Goal: Transaction & Acquisition: Book appointment/travel/reservation

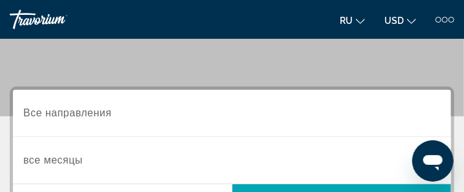
scroll to position [155, 0]
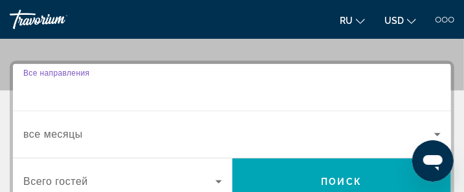
click at [118, 90] on input "Destination Все направления" at bounding box center [232, 88] width 418 height 16
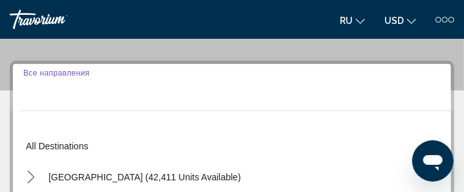
scroll to position [173, 0]
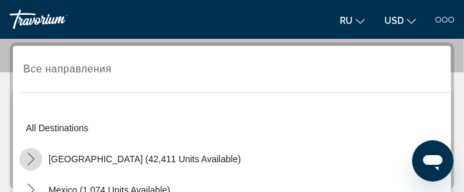
click at [29, 159] on icon "Toggle United States (42,411 units available) submenu" at bounding box center [31, 159] width 13 height 13
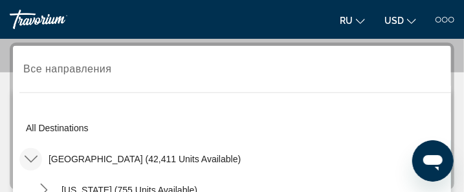
scroll to position [280, 0]
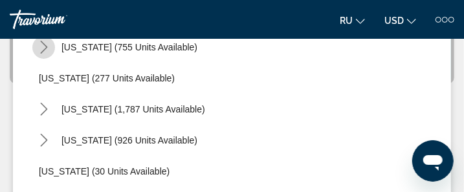
click at [28, 49] on span "Toggle Arizona (755 units available) submenu" at bounding box center [43, 47] width 31 height 31
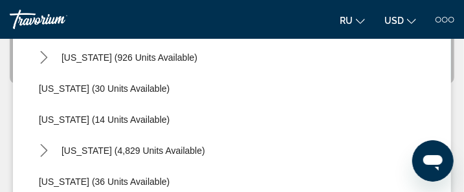
scroll to position [270, 0]
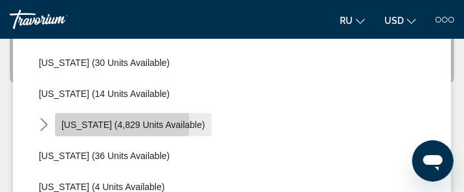
click at [113, 124] on span "[US_STATE] (4,829 units available)" at bounding box center [133, 125] width 144 height 10
type input "**********"
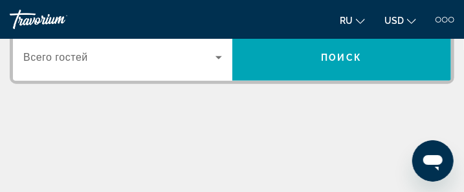
scroll to position [173, 0]
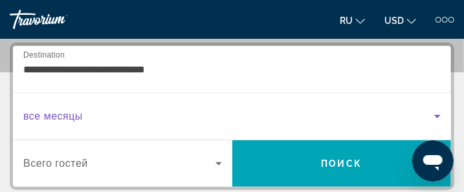
click at [87, 112] on span "Search widget" at bounding box center [228, 117] width 411 height 16
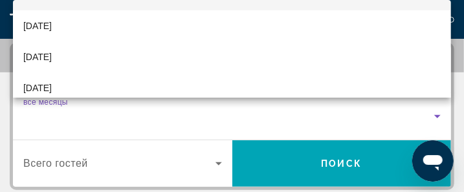
scroll to position [95, 0]
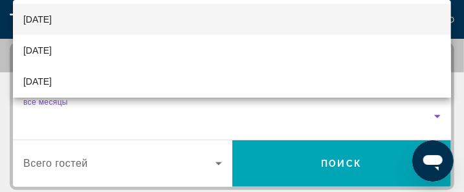
click at [115, 18] on mat-option "[DATE]" at bounding box center [232, 19] width 438 height 31
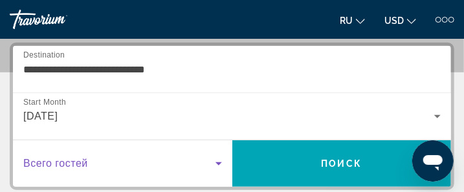
click at [218, 163] on icon "Search widget" at bounding box center [219, 163] width 6 height 3
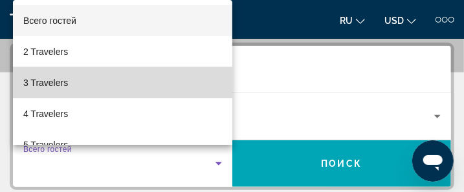
click at [126, 82] on mat-option "3 Travelers" at bounding box center [122, 82] width 219 height 31
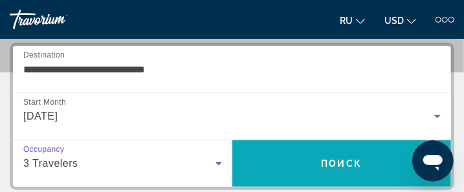
click at [345, 161] on span "Поиск" at bounding box center [342, 164] width 41 height 10
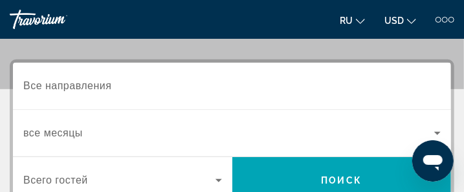
scroll to position [155, 0]
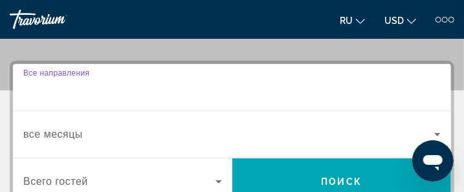
click at [120, 90] on input "Destination Все направления" at bounding box center [232, 88] width 418 height 16
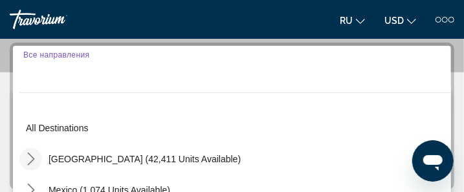
click at [30, 157] on icon "Toggle United States (42,411 units available) submenu" at bounding box center [31, 159] width 13 height 13
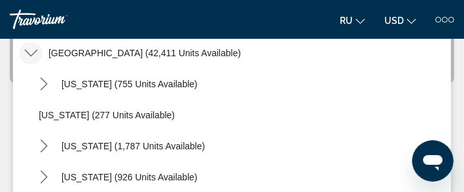
scroll to position [37, 0]
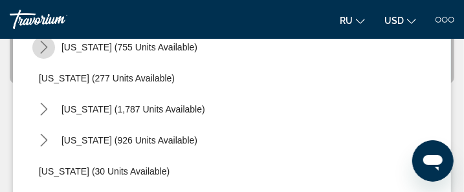
click at [34, 47] on mat-icon "Toggle Arizona (755 units available) submenu" at bounding box center [43, 47] width 23 height 23
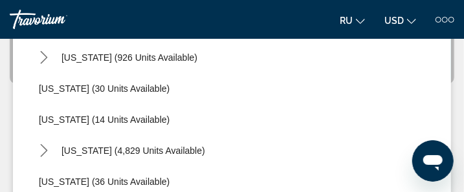
scroll to position [270, 0]
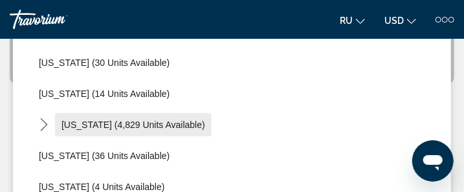
click at [65, 124] on span "[US_STATE] (4,829 units available)" at bounding box center [133, 125] width 144 height 10
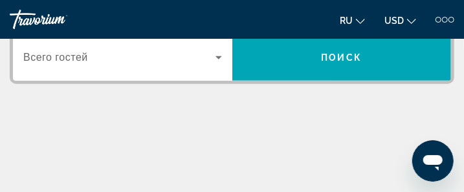
type input "**********"
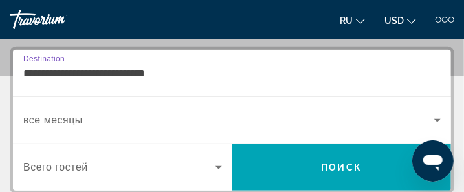
scroll to position [173, 0]
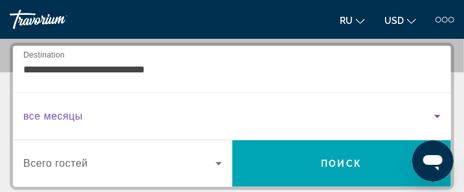
click at [98, 112] on span "Search widget" at bounding box center [228, 117] width 411 height 16
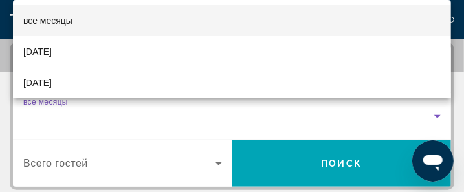
scroll to position [26, 0]
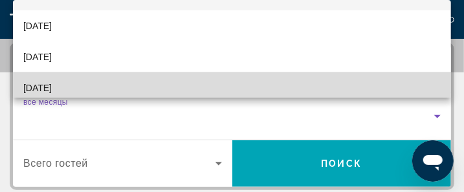
click at [322, 80] on mat-option "[DATE]" at bounding box center [232, 88] width 438 height 31
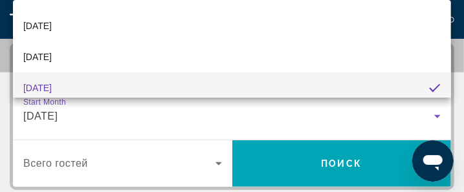
scroll to position [32, 0]
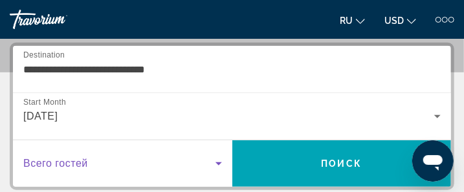
click at [219, 163] on icon "Search widget" at bounding box center [219, 163] width 6 height 3
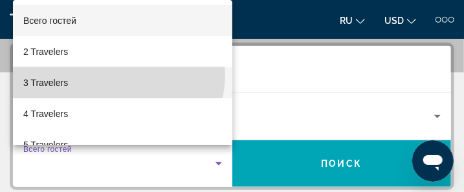
click at [117, 76] on mat-option "3 Travelers" at bounding box center [122, 82] width 219 height 31
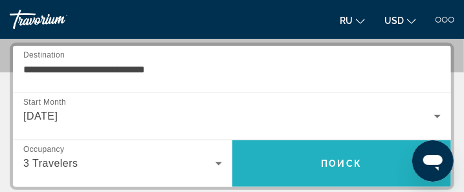
click at [344, 164] on span "Поиск" at bounding box center [342, 164] width 41 height 10
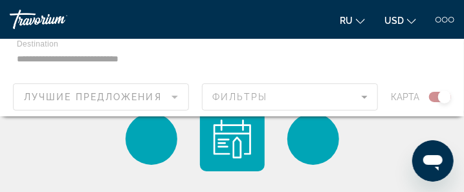
click at [441, 94] on div "Main content" at bounding box center [232, 78] width 464 height 78
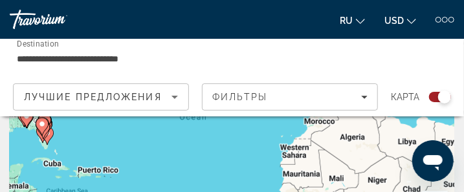
scroll to position [104, 0]
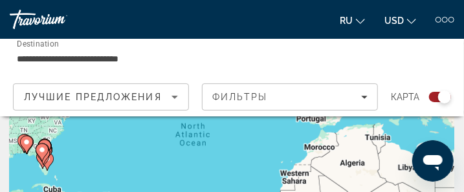
click at [42, 153] on icon "Main content" at bounding box center [42, 152] width 12 height 17
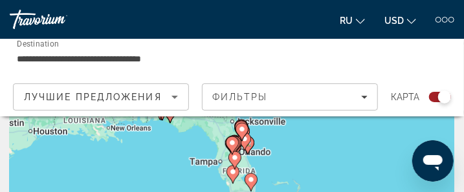
click at [250, 179] on image "Main content" at bounding box center [251, 180] width 8 height 8
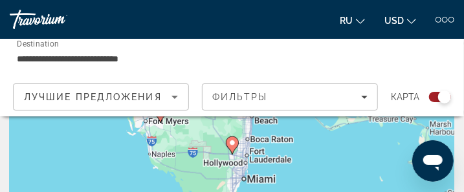
click at [238, 173] on div "To navigate, press the arrow keys. To activate drag with keyboard, press Alt + …" at bounding box center [232, 155] width 445 height 259
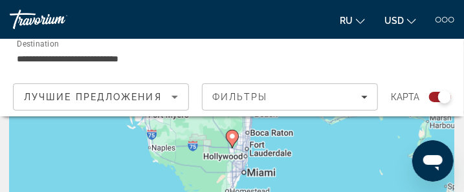
click at [295, 162] on div "To activate drag with keyboard, press Alt + Enter. Once in keyboard drag state,…" at bounding box center [232, 155] width 445 height 259
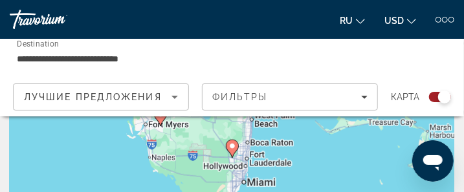
click at [232, 148] on image "Main content" at bounding box center [233, 146] width 8 height 8
type input "**********"
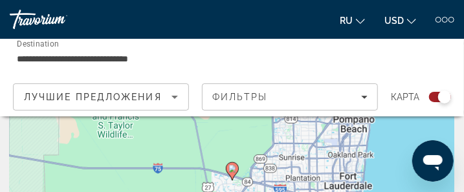
click at [387, 170] on div "To navigate, press the arrow keys. To activate drag with keyboard, press Alt + …" at bounding box center [232, 155] width 445 height 259
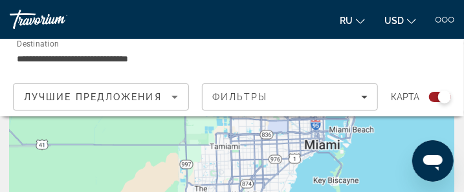
click at [348, 135] on div "To navigate, press the arrow keys. To activate drag with keyboard, press Alt + …" at bounding box center [232, 155] width 445 height 259
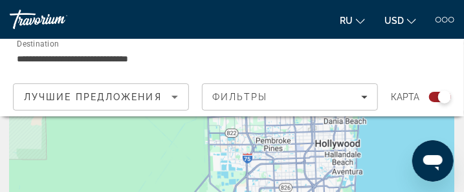
click at [336, 150] on div "To navigate, press the arrow keys. To activate drag with keyboard, press Alt + …" at bounding box center [232, 155] width 445 height 259
click at [342, 153] on div "To navigate, press the arrow keys. To activate drag with keyboard, press Alt + …" at bounding box center [232, 155] width 445 height 259
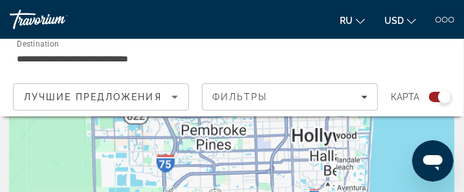
click at [342, 153] on div "To navigate, press the arrow keys. To activate drag with keyboard, press Alt + …" at bounding box center [232, 155] width 445 height 259
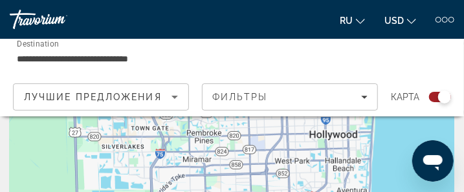
click at [337, 140] on div "To navigate, press the arrow keys. To activate drag with keyboard, press Alt + …" at bounding box center [232, 155] width 445 height 259
click at [334, 139] on div "To navigate, press the arrow keys. To activate drag with keyboard, press Alt + …" at bounding box center [232, 155] width 445 height 259
click at [345, 139] on div "To navigate, press the arrow keys. To activate drag with keyboard, press Alt + …" at bounding box center [232, 155] width 445 height 259
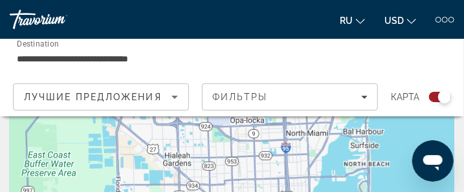
click at [287, 151] on div "To navigate, press the arrow keys." at bounding box center [232, 155] width 445 height 259
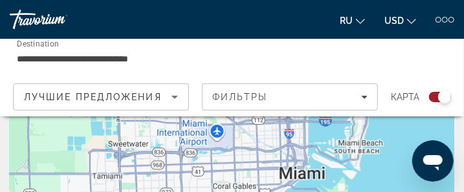
click at [287, 170] on div "To navigate, press the arrow keys." at bounding box center [232, 155] width 445 height 259
click at [287, 143] on div "To navigate, press the arrow keys." at bounding box center [232, 155] width 445 height 259
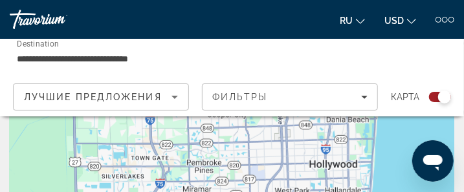
click at [333, 166] on div "To navigate, press the arrow keys. To activate drag with keyboard, press Alt + …" at bounding box center [232, 155] width 445 height 259
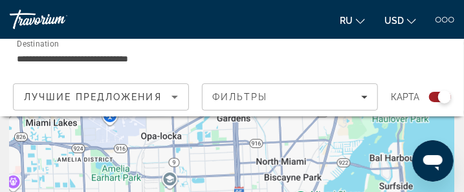
click at [289, 166] on div "To navigate, press the arrow keys." at bounding box center [232, 155] width 445 height 259
click at [284, 166] on div "To navigate, press the arrow keys." at bounding box center [232, 155] width 445 height 259
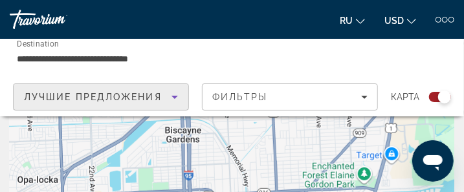
click at [175, 95] on icon "Sort by" at bounding box center [175, 97] width 16 height 16
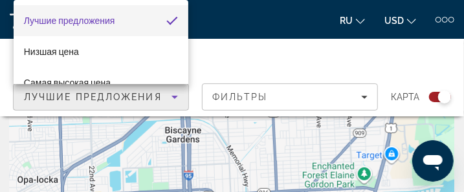
click at [166, 18] on mat-pseudo-checkbox "Sort by" at bounding box center [172, 21] width 12 height 12
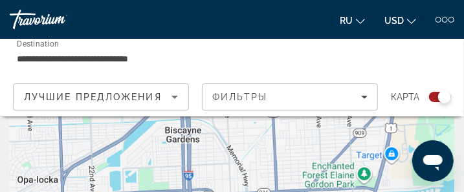
click at [304, 143] on div "To navigate, press the arrow keys." at bounding box center [232, 155] width 445 height 259
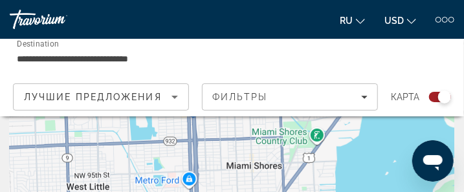
click at [318, 135] on div "To navigate, press the arrow keys." at bounding box center [232, 155] width 445 height 259
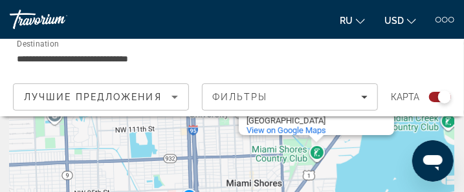
click at [317, 151] on div "To navigate, press the arrow keys. [GEOGRAPHIC_DATA] [GEOGRAPHIC_DATA] [STREET_…" at bounding box center [232, 155] width 445 height 259
click at [229, 168] on div "To navigate, press the arrow keys. [GEOGRAPHIC_DATA] [GEOGRAPHIC_DATA] [STREET_…" at bounding box center [232, 155] width 445 height 259
click at [229, 142] on div "To navigate, press the arrow keys. [GEOGRAPHIC_DATA] [GEOGRAPHIC_DATA] [STREET_…" at bounding box center [232, 155] width 445 height 259
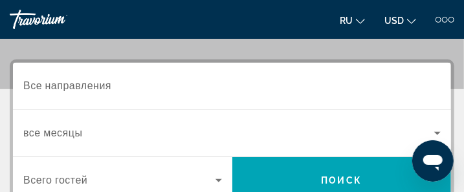
scroll to position [181, 0]
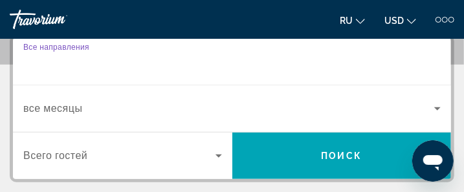
click at [117, 61] on input "Destination Все направления" at bounding box center [232, 62] width 418 height 16
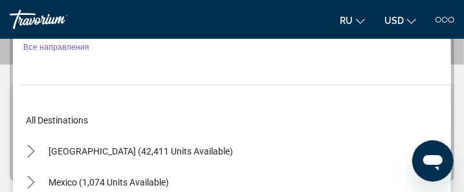
scroll to position [173, 0]
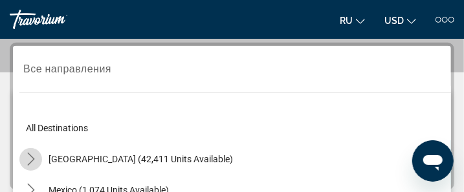
click at [30, 155] on icon "Toggle United States (42,411 units available) submenu" at bounding box center [31, 159] width 13 height 13
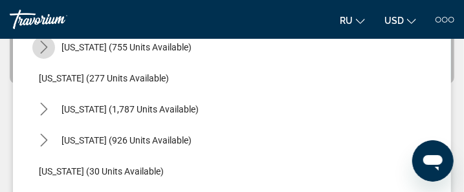
click at [36, 44] on mat-icon "Toggle Arizona (755 units available) submenu" at bounding box center [43, 47] width 23 height 23
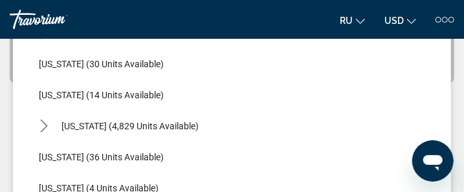
scroll to position [270, 0]
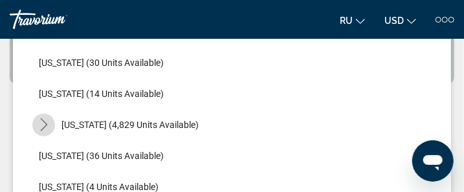
click at [45, 125] on icon "Toggle Florida (4,829 units available) submenu" at bounding box center [43, 124] width 7 height 13
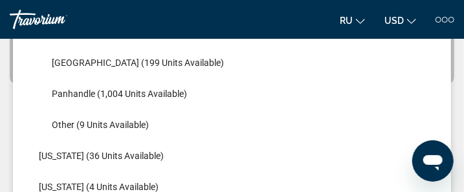
scroll to position [425, 0]
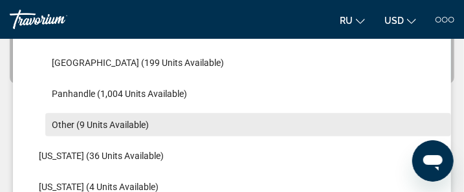
click at [133, 122] on span "Other (9 units available)" at bounding box center [100, 125] width 97 height 10
type input "**********"
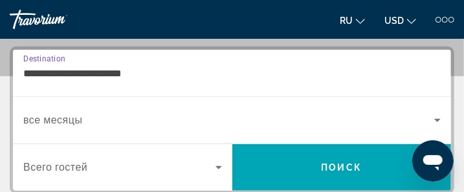
scroll to position [173, 0]
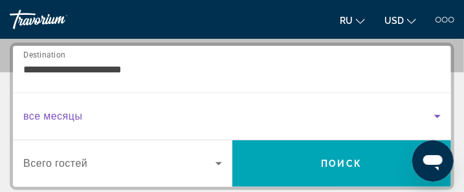
click at [97, 116] on span "Search widget" at bounding box center [228, 117] width 411 height 16
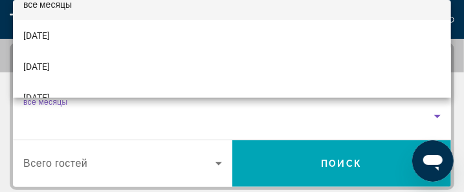
scroll to position [26, 0]
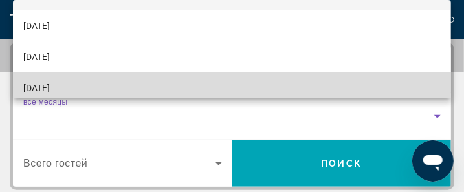
click at [284, 87] on mat-option "[DATE]" at bounding box center [232, 88] width 438 height 31
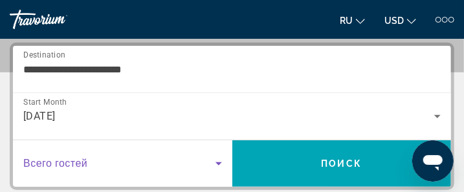
click at [218, 159] on icon "Search widget" at bounding box center [219, 164] width 16 height 16
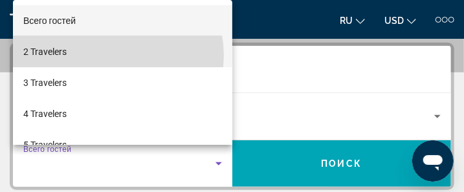
click at [113, 56] on mat-option "2 Travelers" at bounding box center [122, 51] width 219 height 31
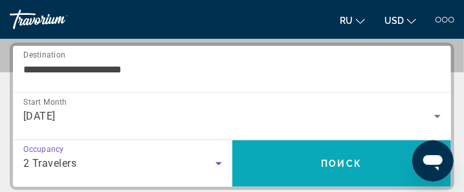
click at [344, 159] on span "Поиск" at bounding box center [342, 164] width 41 height 10
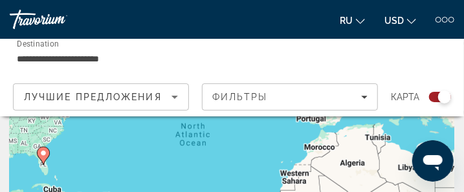
scroll to position [129, 0]
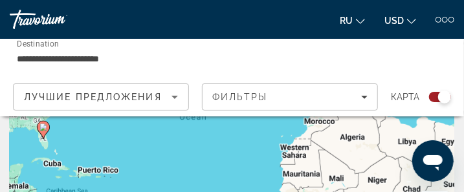
click at [41, 128] on image "Main content" at bounding box center [43, 128] width 8 height 8
type input "**********"
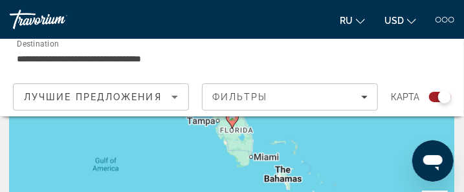
click at [254, 161] on div "To navigate, press the arrow keys. To activate drag with keyboard, press Alt + …" at bounding box center [232, 129] width 445 height 259
click at [245, 159] on div "To navigate, press the arrow keys. To activate drag with keyboard, press Alt + …" at bounding box center [232, 129] width 445 height 259
click at [249, 160] on div "To navigate, press the arrow keys. To activate drag with keyboard, press Alt + …" at bounding box center [232, 129] width 445 height 259
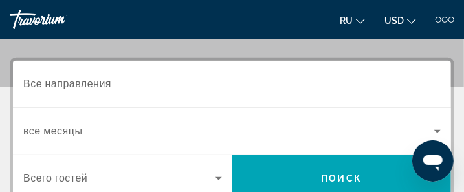
scroll to position [181, 0]
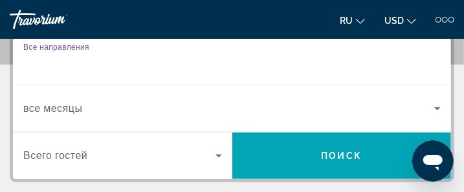
click at [121, 56] on input "Destination Все направления" at bounding box center [232, 62] width 418 height 16
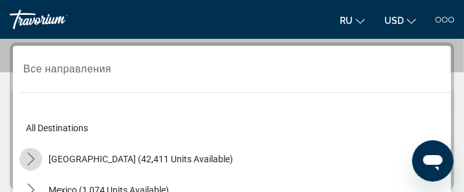
click at [33, 157] on icon "Toggle United States (42,411 units available) submenu" at bounding box center [30, 159] width 7 height 13
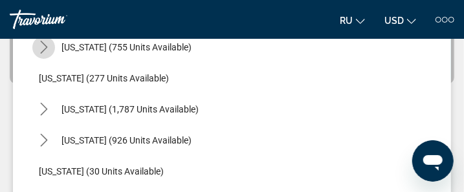
click at [35, 49] on mat-icon "Toggle Arizona (755 units available) submenu" at bounding box center [43, 47] width 23 height 23
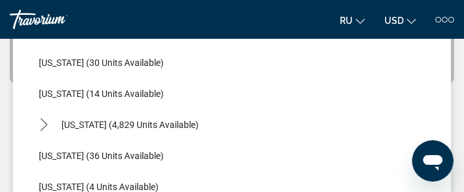
scroll to position [296, 0]
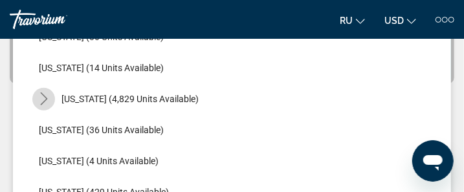
click at [45, 95] on icon "Toggle Florida (4,829 units available) submenu" at bounding box center [44, 99] width 13 height 13
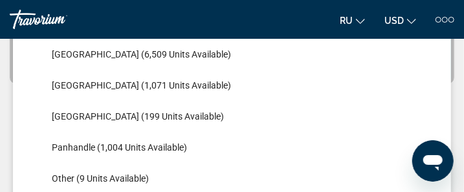
scroll to position [374, 0]
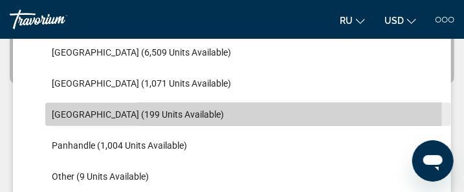
click at [125, 112] on span "[GEOGRAPHIC_DATA] (199 units available)" at bounding box center [138, 114] width 172 height 10
type input "**********"
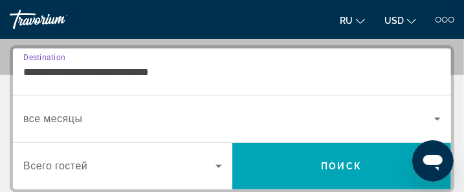
scroll to position [173, 0]
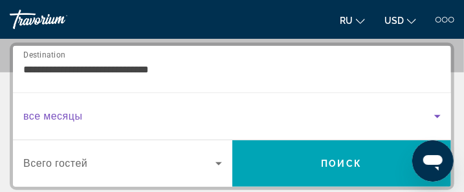
click at [96, 115] on span "Search widget" at bounding box center [228, 117] width 411 height 16
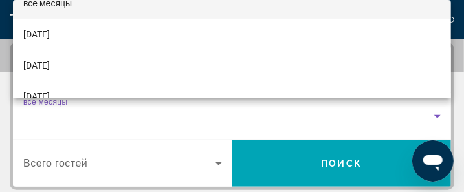
scroll to position [26, 0]
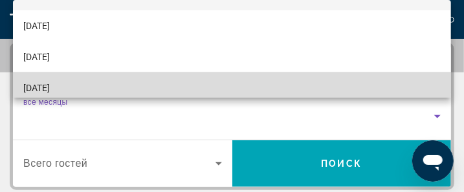
click at [273, 82] on mat-option "[DATE]" at bounding box center [232, 88] width 438 height 31
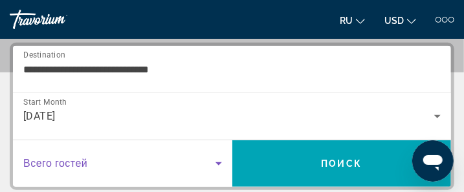
click at [219, 160] on icon "Search widget" at bounding box center [219, 164] width 16 height 16
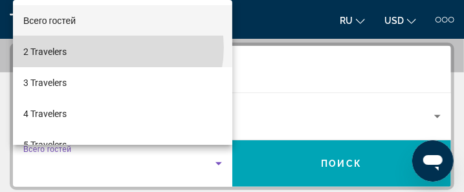
click at [113, 48] on mat-option "2 Travelers" at bounding box center [122, 51] width 219 height 31
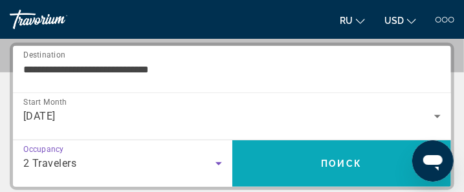
click at [337, 161] on span "Поиск" at bounding box center [342, 164] width 41 height 10
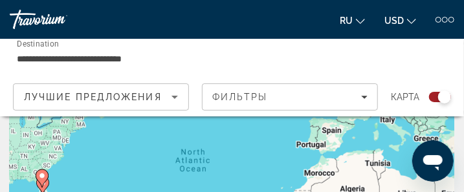
scroll to position [104, 0]
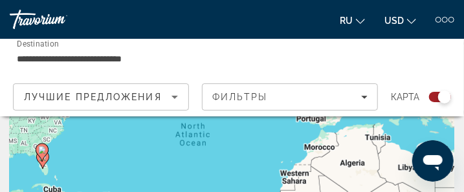
click at [41, 161] on icon "Main content" at bounding box center [42, 152] width 12 height 17
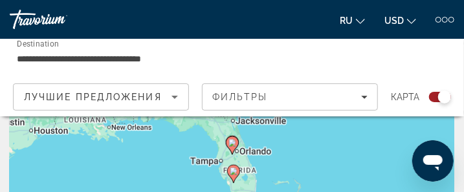
click at [234, 171] on image "Main content" at bounding box center [234, 172] width 8 height 8
type input "**********"
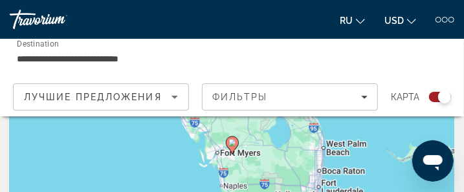
click at [380, 166] on div "To navigate, press the arrow keys. To activate drag with keyboard, press Alt + …" at bounding box center [232, 155] width 445 height 259
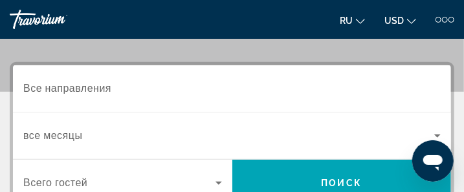
scroll to position [155, 0]
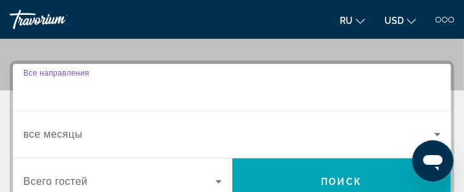
click at [125, 85] on input "Destination Все направления" at bounding box center [232, 88] width 418 height 16
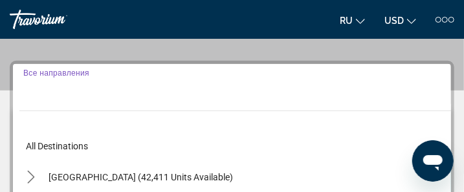
scroll to position [173, 0]
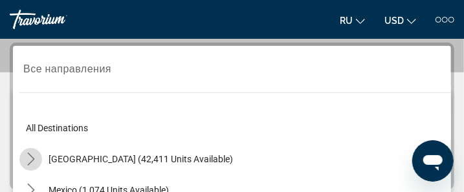
click at [30, 157] on icon "Toggle United States (42,411 units available) submenu" at bounding box center [31, 159] width 13 height 13
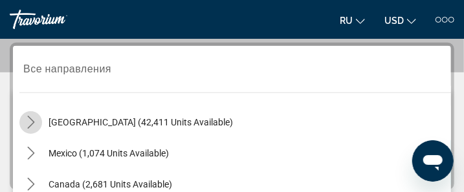
scroll to position [280, 0]
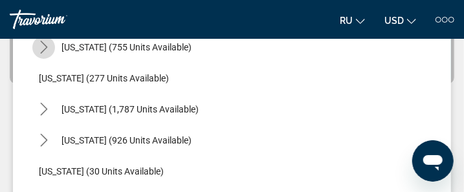
click at [36, 49] on mat-icon "Toggle Arizona (755 units available) submenu" at bounding box center [43, 47] width 23 height 23
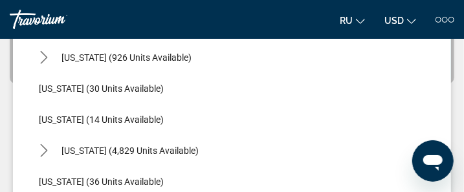
scroll to position [270, 0]
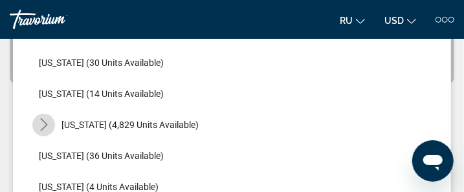
click at [43, 122] on icon "Toggle Florida (4,829 units available) submenu" at bounding box center [44, 124] width 13 height 13
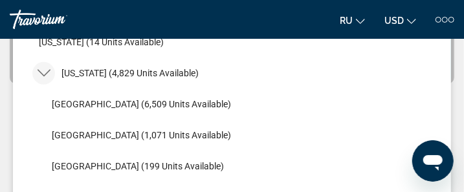
scroll to position [348, 0]
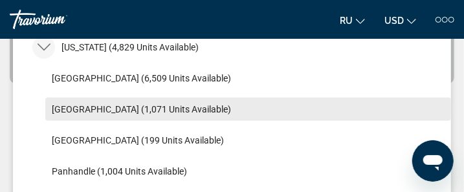
click at [100, 106] on span "[GEOGRAPHIC_DATA] (1,071 units available)" at bounding box center [141, 109] width 179 height 10
type input "**********"
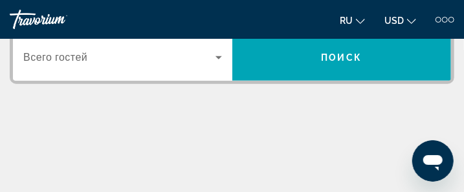
scroll to position [173, 0]
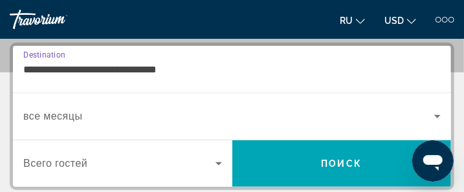
click at [111, 115] on span "Search widget" at bounding box center [228, 117] width 411 height 16
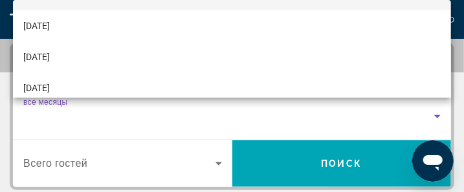
scroll to position [52, 0]
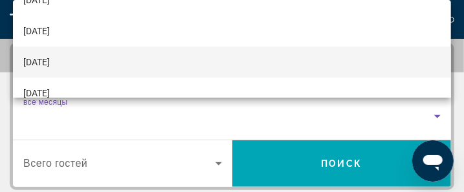
click at [289, 60] on mat-option "[DATE]" at bounding box center [232, 62] width 438 height 31
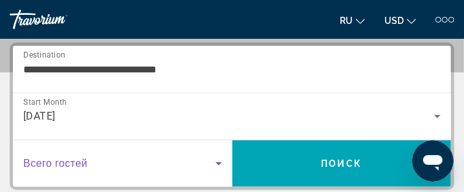
click at [219, 162] on icon "Search widget" at bounding box center [219, 163] width 6 height 3
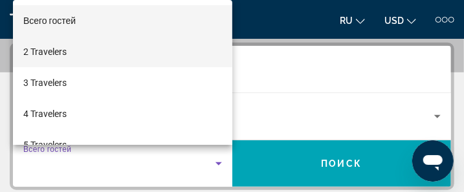
click at [150, 57] on mat-option "2 Travelers" at bounding box center [122, 51] width 219 height 31
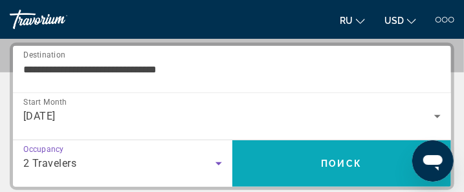
click at [343, 159] on span "Поиск" at bounding box center [342, 164] width 41 height 10
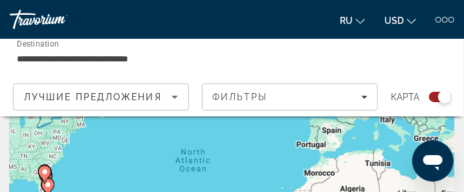
scroll to position [104, 0]
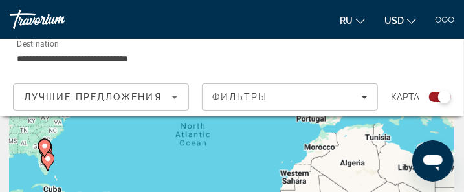
click at [47, 161] on image "Main content" at bounding box center [48, 159] width 8 height 8
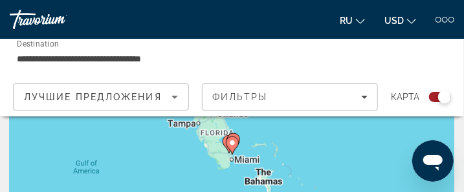
click at [231, 145] on image "Main content" at bounding box center [233, 143] width 8 height 8
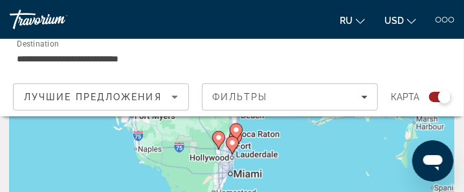
click at [230, 144] on image "Main content" at bounding box center [233, 143] width 8 height 8
type input "**********"
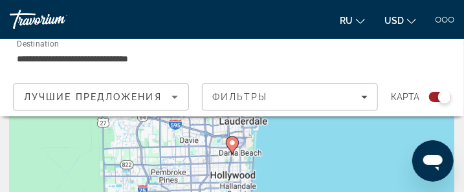
click at [294, 157] on div "To navigate, press the arrow keys. To activate drag with keyboard, press Alt + …" at bounding box center [232, 155] width 445 height 259
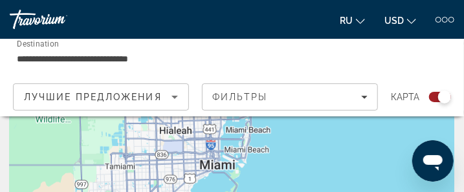
click at [230, 156] on div "To navigate, press the arrow keys. To activate drag with keyboard, press Alt + …" at bounding box center [232, 155] width 445 height 259
click at [218, 170] on div "To navigate, press the arrow keys. To activate drag with keyboard, press Alt + …" at bounding box center [232, 155] width 445 height 259
click at [218, 167] on div "To navigate, press the arrow keys. To activate drag with keyboard, press Alt + …" at bounding box center [232, 155] width 445 height 259
click at [208, 159] on div "To navigate, press the arrow keys. To activate drag with keyboard, press Alt + …" at bounding box center [232, 155] width 445 height 259
click at [208, 166] on div "To navigate, press the arrow keys. To activate drag with keyboard, press Alt + …" at bounding box center [232, 155] width 445 height 259
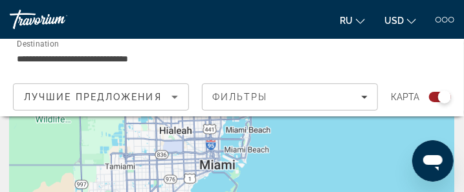
click at [235, 133] on div "To navigate, press the arrow keys. To activate drag with keyboard, press Alt + …" at bounding box center [232, 155] width 445 height 259
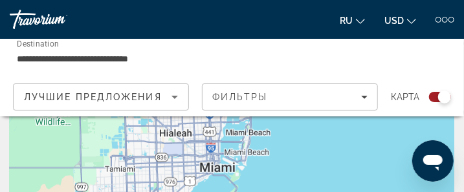
click at [219, 170] on div "To navigate, press the arrow keys. To activate drag with keyboard, press Alt + …" at bounding box center [232, 155] width 445 height 259
click at [174, 95] on icon "Sort by" at bounding box center [175, 97] width 16 height 16
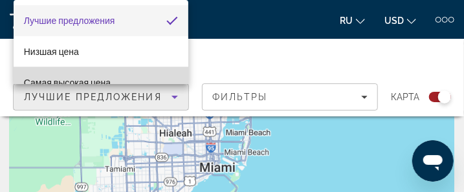
click at [168, 75] on mat-option "Самая высокая цена" at bounding box center [101, 82] width 175 height 31
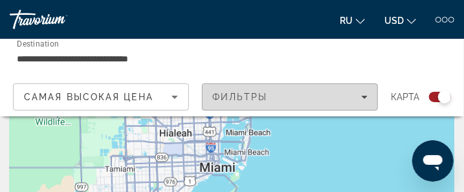
click at [366, 96] on icon "Filters" at bounding box center [364, 97] width 6 height 3
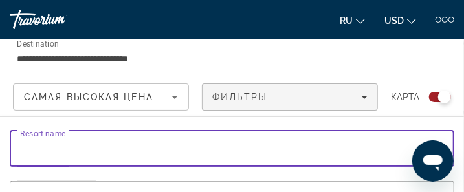
click at [78, 147] on input "Resort name" at bounding box center [232, 149] width 424 height 16
type input "*****"
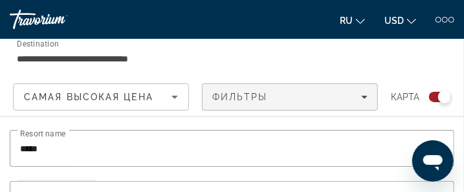
click at [432, 157] on icon "Open messaging window" at bounding box center [432, 163] width 19 height 16
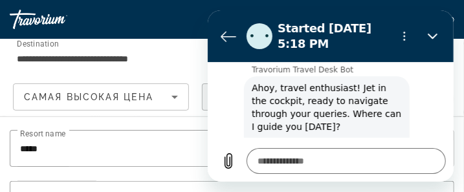
scroll to position [8, 0]
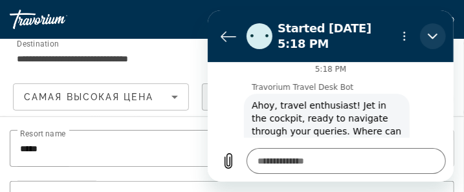
click at [432, 35] on icon "Close" at bounding box center [432, 36] width 10 height 10
type textarea "*"
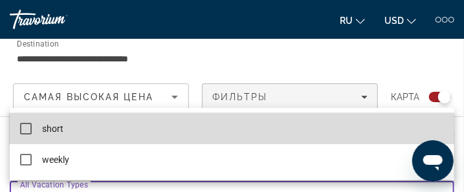
click at [27, 126] on mat-pseudo-checkbox at bounding box center [26, 129] width 12 height 12
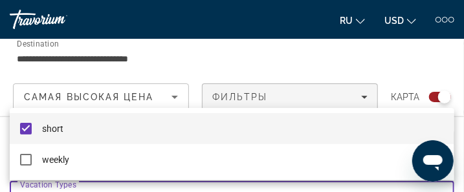
scroll to position [259, 0]
click at [363, 97] on div at bounding box center [232, 96] width 464 height 192
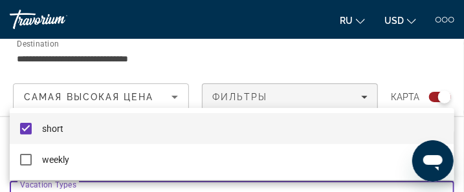
click at [107, 184] on div at bounding box center [232, 96] width 464 height 192
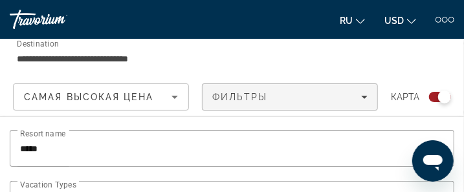
scroll to position [337, 0]
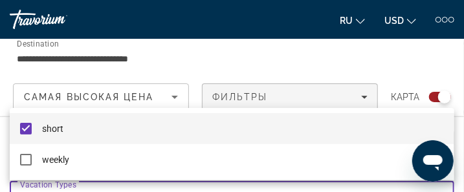
scroll to position [0, 0]
click at [88, 184] on div at bounding box center [232, 96] width 464 height 192
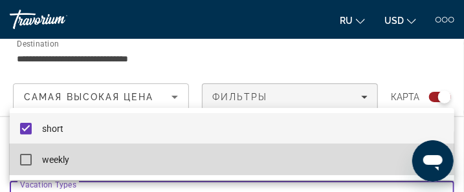
click at [25, 155] on mat-pseudo-checkbox at bounding box center [26, 160] width 12 height 12
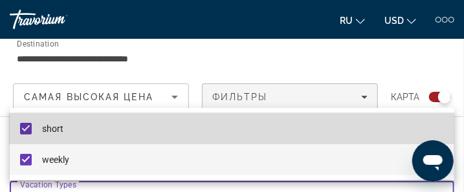
click at [26, 123] on mat-pseudo-checkbox at bounding box center [26, 129] width 12 height 12
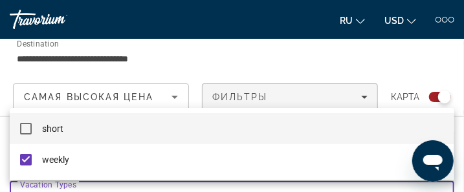
scroll to position [69, 0]
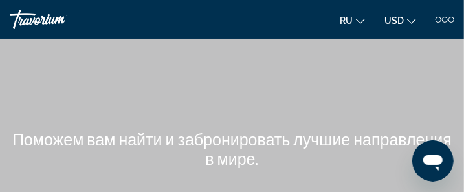
click at [252, 104] on div "Main content" at bounding box center [232, 123] width 464 height 246
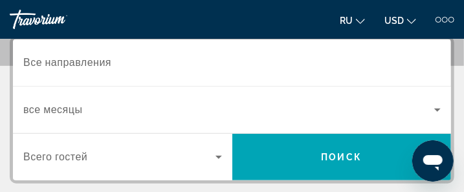
scroll to position [181, 0]
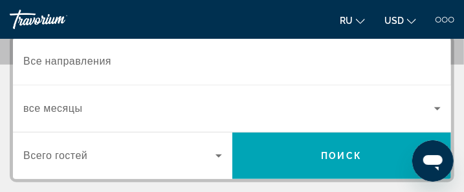
click at [120, 59] on input "Destination Все направления" at bounding box center [232, 62] width 418 height 16
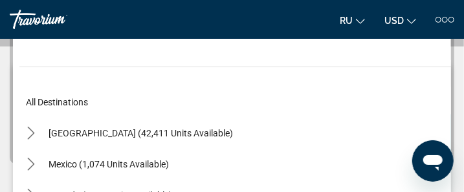
scroll to position [225, 0]
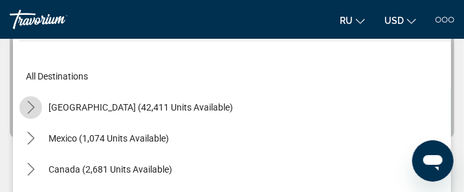
click at [27, 104] on icon "Toggle United States (42,411 units available) submenu" at bounding box center [31, 107] width 13 height 13
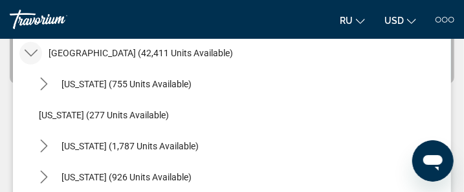
scroll to position [37, 0]
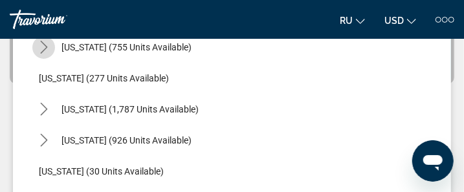
click at [34, 45] on mat-icon "Toggle Arizona (755 units available) submenu" at bounding box center [43, 47] width 23 height 23
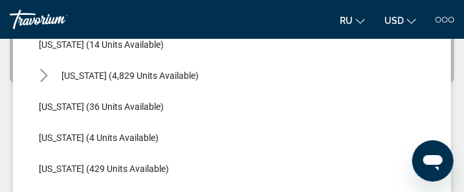
scroll to position [322, 0]
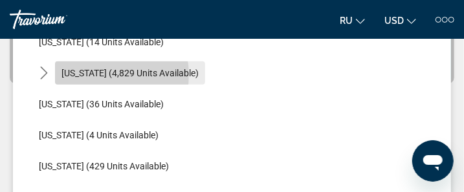
click at [95, 74] on span "[US_STATE] (4,829 units available)" at bounding box center [129, 73] width 137 height 10
type input "**********"
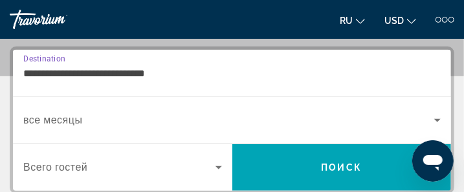
scroll to position [173, 0]
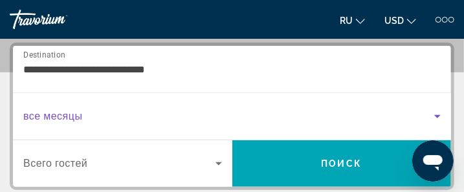
click at [117, 114] on span "Search widget" at bounding box center [228, 117] width 411 height 16
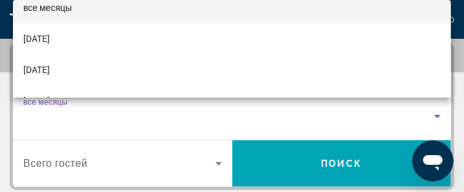
scroll to position [26, 0]
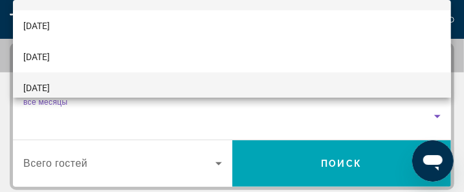
click at [412, 84] on mat-option "[DATE]" at bounding box center [232, 88] width 438 height 31
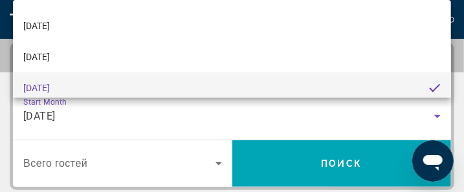
scroll to position [0, 0]
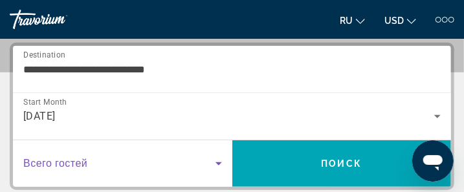
click at [220, 161] on icon "Search widget" at bounding box center [219, 164] width 16 height 16
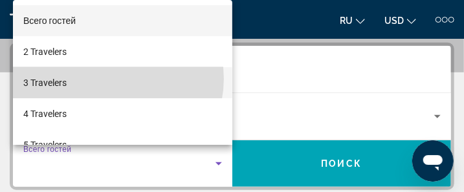
click at [113, 79] on mat-option "3 Travelers" at bounding box center [122, 82] width 219 height 31
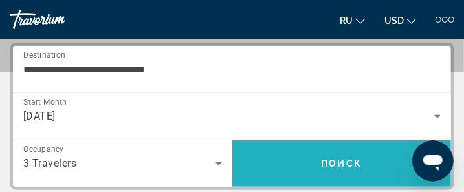
click at [342, 162] on span "Поиск" at bounding box center [342, 164] width 41 height 10
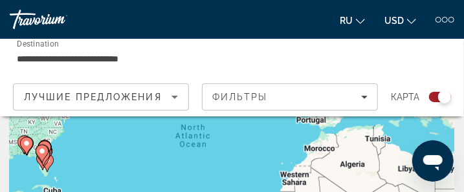
scroll to position [104, 0]
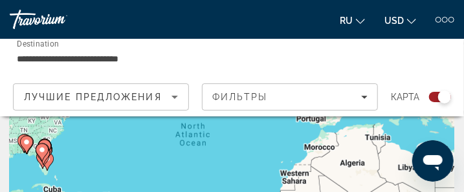
click at [48, 163] on gmp-advanced-marker "Main content" at bounding box center [43, 155] width 13 height 19
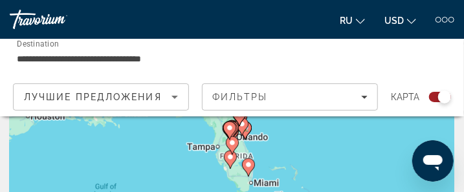
click at [248, 166] on image "Main content" at bounding box center [249, 165] width 8 height 8
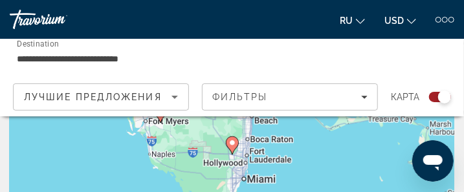
click at [232, 140] on image "Main content" at bounding box center [233, 143] width 8 height 8
type input "**********"
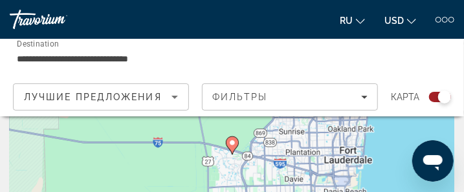
click at [380, 181] on div "To navigate, press the arrow keys. To activate drag with keyboard, press Alt + …" at bounding box center [232, 155] width 445 height 259
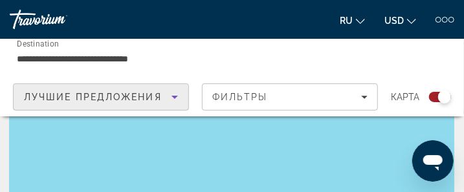
click at [176, 95] on icon "Sort by" at bounding box center [175, 97] width 16 height 16
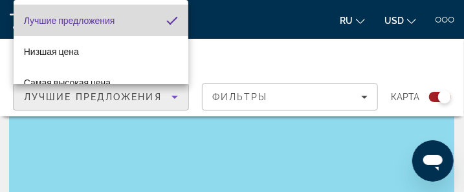
click at [144, 13] on mat-option "Лучшие предложения" at bounding box center [101, 20] width 175 height 31
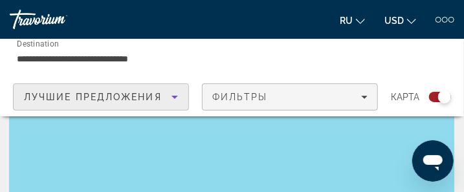
click at [363, 96] on icon "Filters" at bounding box center [364, 97] width 6 height 3
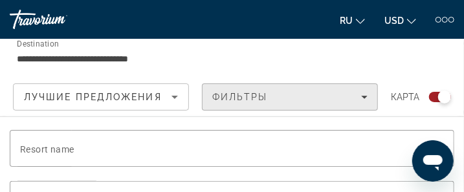
click at [364, 95] on icon "Filters" at bounding box center [364, 97] width 6 height 6
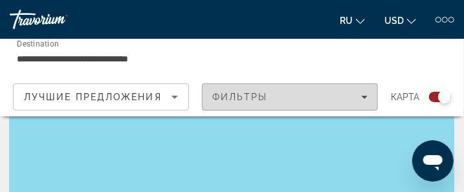
click at [364, 95] on icon "Filters" at bounding box center [364, 97] width 6 height 6
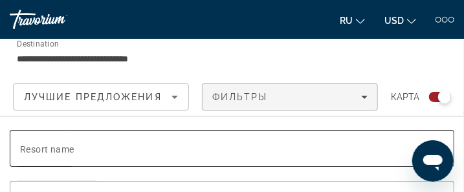
click at [35, 152] on span "Resort name" at bounding box center [47, 149] width 54 height 10
click at [35, 152] on input "Resort name" at bounding box center [232, 149] width 424 height 16
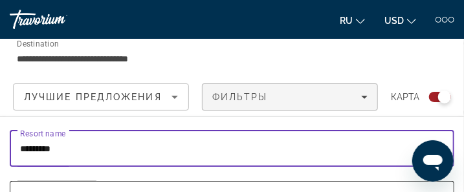
type input "*********"
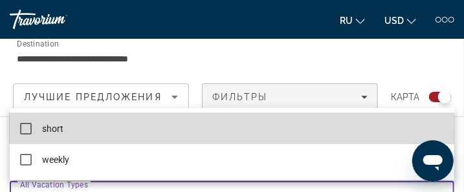
click at [27, 126] on mat-pseudo-checkbox at bounding box center [26, 129] width 12 height 12
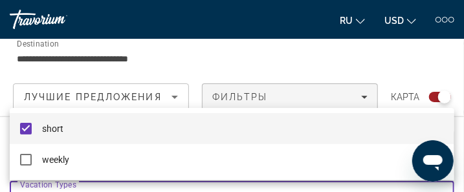
click at [444, 184] on div at bounding box center [232, 96] width 464 height 192
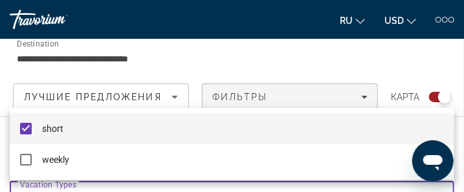
click at [233, 184] on div at bounding box center [232, 96] width 464 height 192
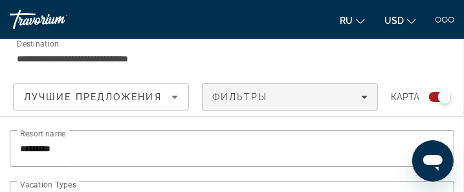
scroll to position [207, 0]
click at [434, 157] on icon "Open messaging window" at bounding box center [432, 163] width 19 height 16
type textarea "*"
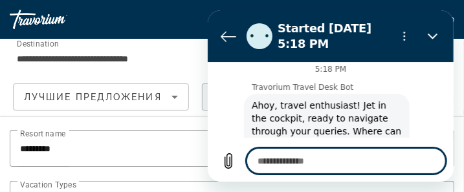
click at [259, 158] on textarea at bounding box center [345, 161] width 199 height 26
type textarea "*"
type textarea "**"
type textarea "*"
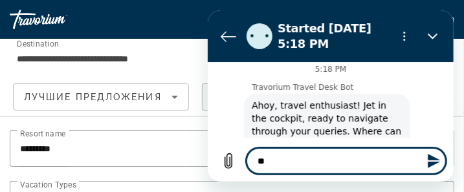
type textarea "***"
type textarea "*"
type textarea "****"
type textarea "*"
type textarea "*****"
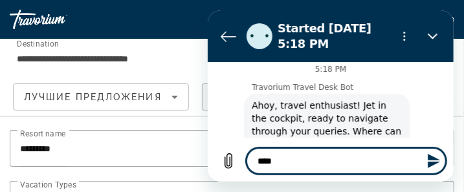
type textarea "*"
type textarea "******"
type textarea "*"
type textarea "*******"
type textarea "*"
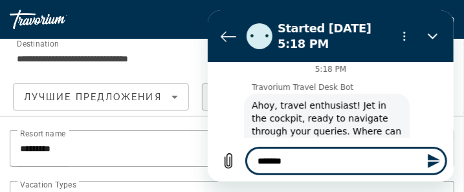
type textarea "********"
type textarea "*"
type textarea "********"
type textarea "*"
type textarea "**********"
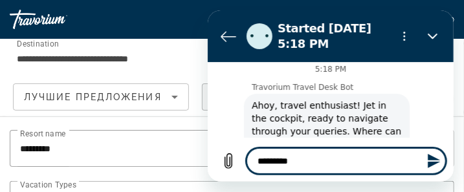
type textarea "*"
type textarea "**********"
type textarea "*"
type textarea "**********"
type textarea "*"
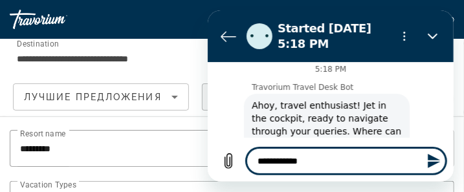
type textarea "**********"
type textarea "*"
type textarea "**********"
type textarea "*"
type textarea "**********"
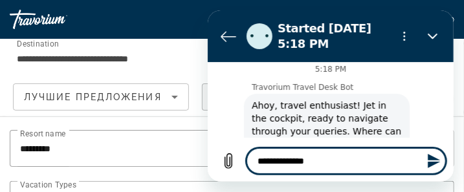
type textarea "*"
type textarea "**********"
type textarea "*"
type textarea "**********"
type textarea "*"
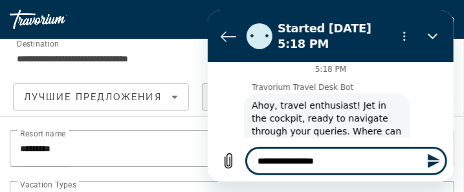
type textarea "**********"
type textarea "*"
type textarea "**********"
type textarea "*"
type textarea "**********"
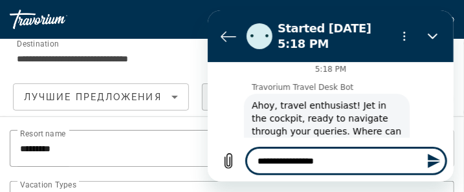
type textarea "*"
type textarea "**********"
type textarea "*"
type textarea "**********"
type textarea "*"
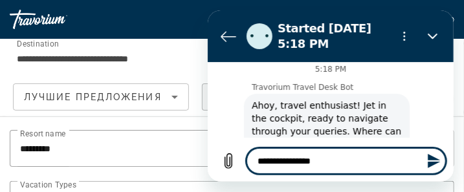
type textarea "**********"
type textarea "*"
type textarea "**********"
type textarea "*"
type textarea "**********"
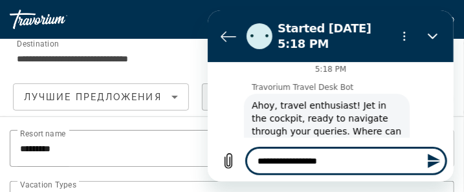
type textarea "*"
type textarea "**********"
type textarea "*"
type textarea "**********"
type textarea "*"
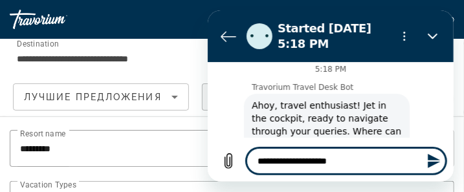
type textarea "**********"
type textarea "*"
type textarea "**********"
type textarea "*"
type textarea "**********"
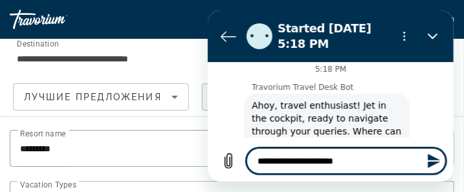
type textarea "*"
type textarea "**********"
type textarea "*"
type textarea "**********"
type textarea "*"
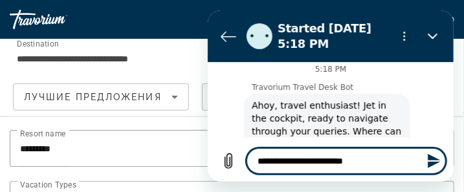
type textarea "**********"
type textarea "*"
type textarea "**********"
type textarea "*"
type textarea "**********"
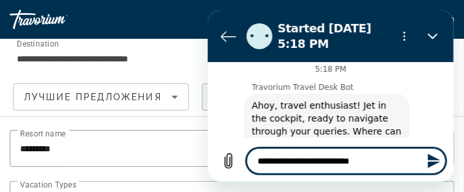
type textarea "*"
type textarea "**********"
type textarea "*"
type textarea "**********"
type textarea "*"
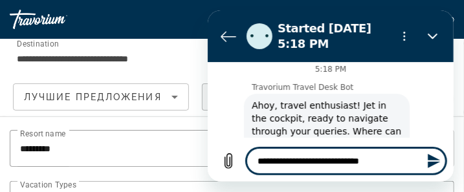
type textarea "**********"
type textarea "*"
type textarea "**********"
type textarea "*"
type textarea "**********"
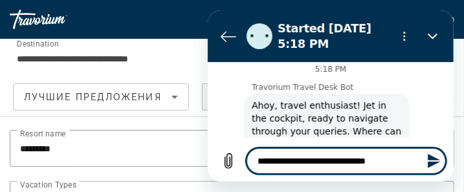
type textarea "*"
type textarea "**********"
type textarea "*"
click at [329, 161] on textarea "**********" at bounding box center [345, 161] width 199 height 26
type textarea "**********"
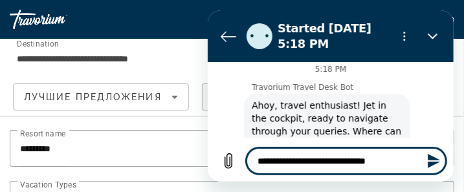
type textarea "*"
type textarea "**********"
type textarea "*"
type textarea "**********"
type textarea "*"
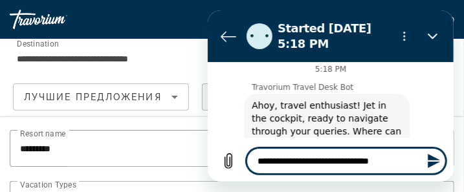
type textarea "**********"
type textarea "*"
type textarea "**********"
type textarea "*"
type textarea "**********"
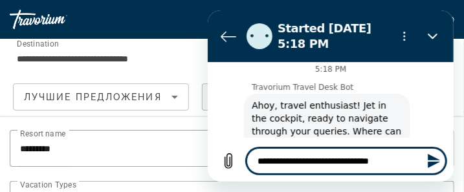
click at [432, 162] on icon "Send message" at bounding box center [434, 161] width 16 height 16
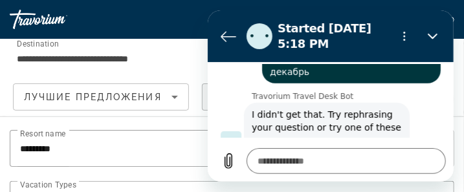
scroll to position [205, 0]
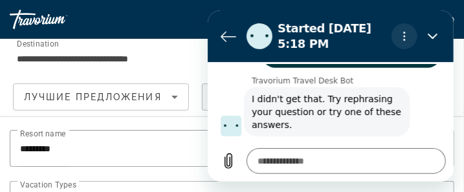
click at [406, 36] on icon "Options menu" at bounding box center [404, 36] width 10 height 10
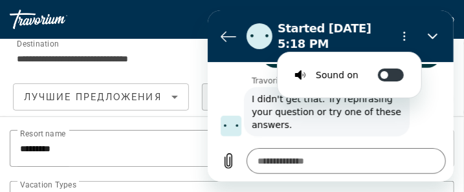
click at [384, 39] on h2 "Started [DATE] 5:18 PM" at bounding box center [331, 36] width 109 height 31
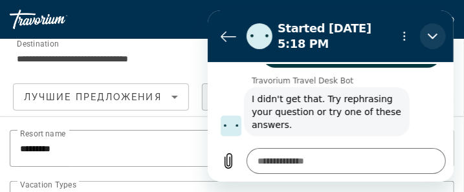
click at [429, 34] on icon "Close" at bounding box center [432, 36] width 10 height 10
type textarea "*"
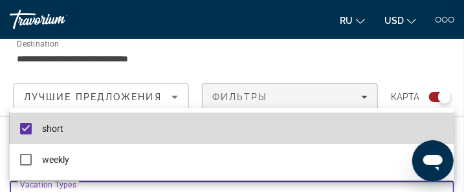
click at [23, 124] on mat-pseudo-checkbox at bounding box center [26, 129] width 12 height 12
click at [26, 125] on mat-pseudo-checkbox at bounding box center [26, 129] width 12 height 12
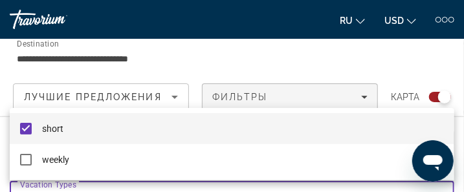
scroll to position [5716, 0]
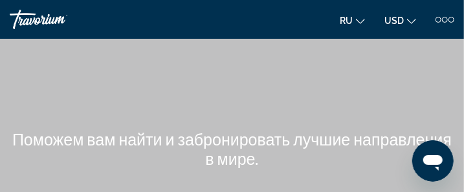
click at [188, 87] on div "Main content" at bounding box center [232, 123] width 464 height 246
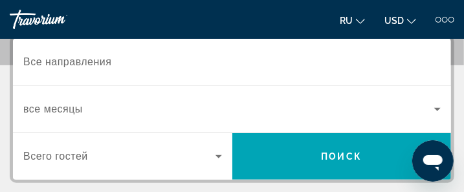
scroll to position [181, 0]
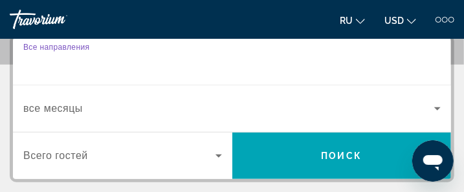
click at [121, 62] on input "Destination Все направления" at bounding box center [232, 62] width 418 height 16
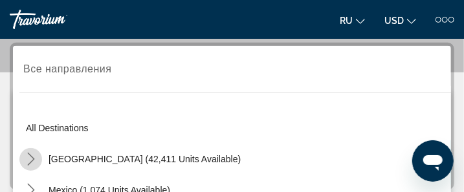
click at [28, 159] on icon "Toggle United States (42,411 units available) submenu" at bounding box center [31, 159] width 13 height 13
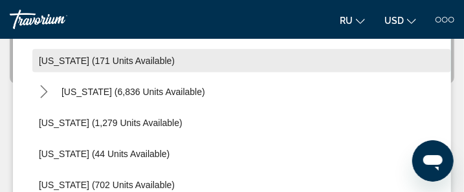
scroll to position [0, 0]
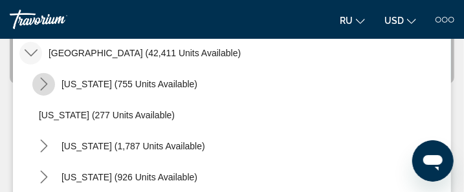
click at [31, 78] on span "Toggle Arizona (755 units available) submenu" at bounding box center [43, 84] width 31 height 31
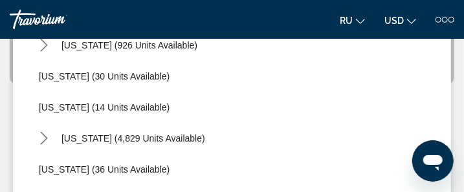
scroll to position [259, 0]
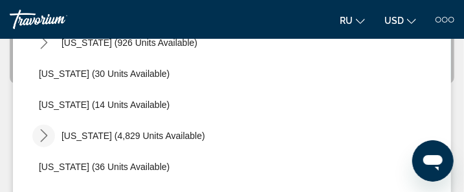
click at [43, 135] on icon "Toggle Florida (4,829 units available) submenu" at bounding box center [44, 135] width 13 height 13
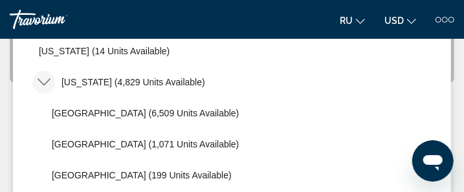
scroll to position [311, 0]
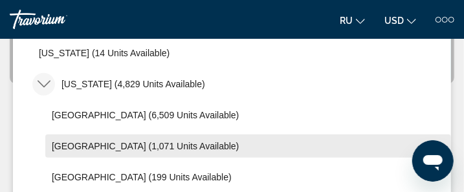
click at [144, 144] on span "[GEOGRAPHIC_DATA] (1,071 units available)" at bounding box center [145, 146] width 187 height 10
type input "**********"
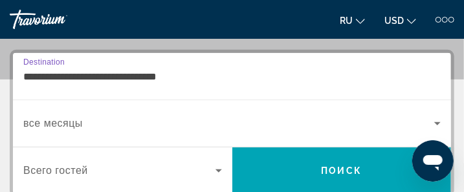
scroll to position [173, 0]
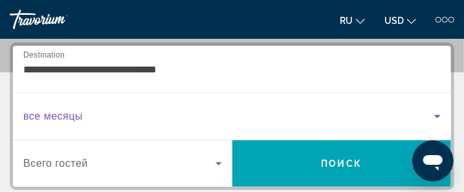
click at [89, 113] on span "Search widget" at bounding box center [228, 117] width 411 height 16
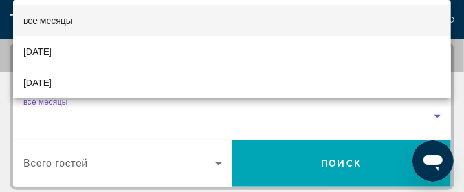
scroll to position [26, 0]
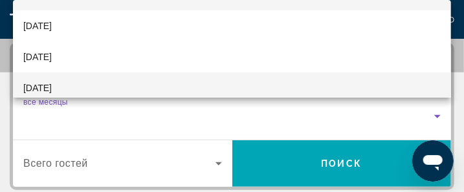
click at [375, 82] on mat-option "[DATE]" at bounding box center [232, 88] width 438 height 31
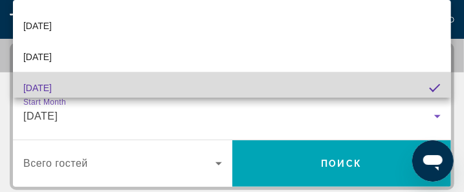
scroll to position [32, 0]
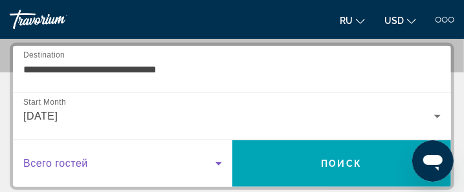
click at [218, 161] on icon "Search widget" at bounding box center [219, 164] width 16 height 16
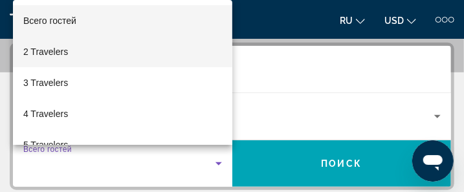
click at [107, 49] on mat-option "2 Travelers" at bounding box center [122, 51] width 219 height 31
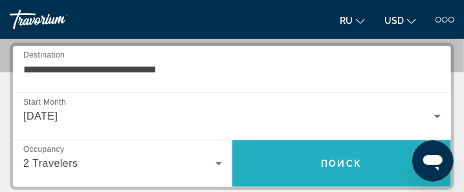
click at [344, 162] on span "Поиск" at bounding box center [342, 164] width 41 height 10
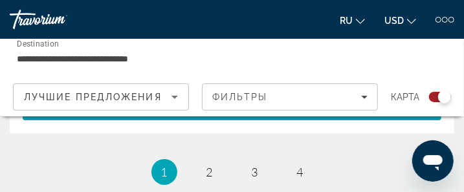
scroll to position [5516, 0]
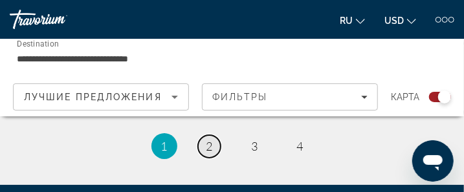
click at [213, 141] on link "page 2" at bounding box center [209, 146] width 23 height 23
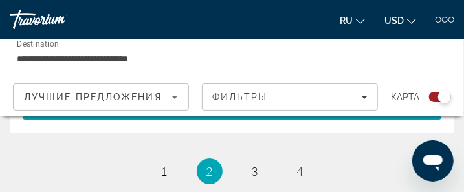
scroll to position [5490, 0]
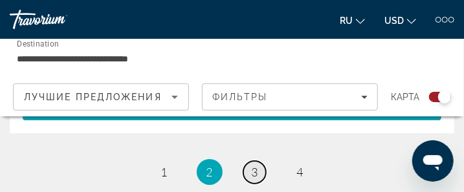
click at [257, 166] on span "3" at bounding box center [255, 172] width 6 height 14
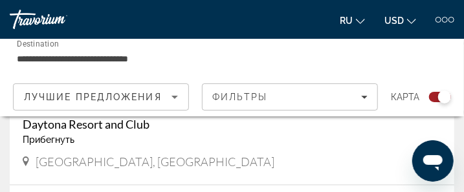
scroll to position [1839, 0]
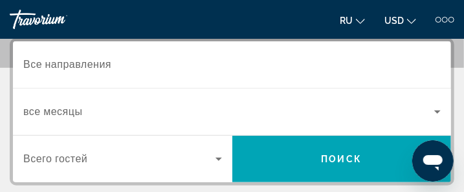
scroll to position [181, 0]
